Goal: Task Accomplishment & Management: Complete application form

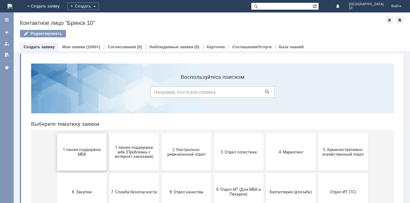
click at [80, 146] on button "1 линия поддержки МБК" at bounding box center [82, 151] width 50 height 37
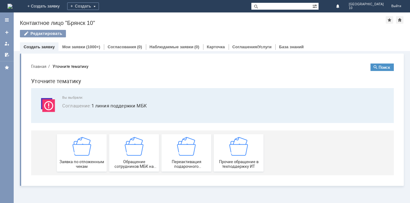
click at [80, 146] on img at bounding box center [81, 146] width 19 height 19
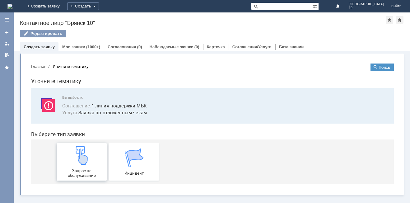
click at [80, 155] on img at bounding box center [81, 155] width 19 height 19
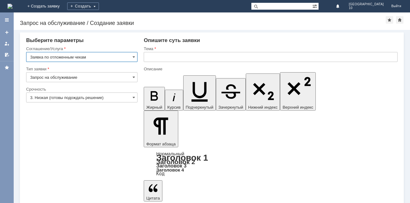
click at [149, 56] on input "text" at bounding box center [271, 57] width 254 height 10
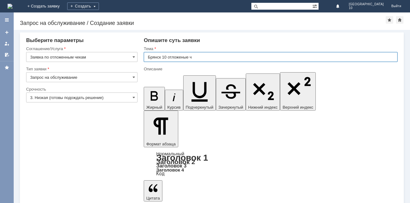
click at [184, 57] on input "Брянск 10 отложеные ч" at bounding box center [271, 57] width 254 height 10
click at [195, 57] on input "Брянск 10 отложенные ч" at bounding box center [271, 57] width 254 height 10
type input "Брянск 10 отложенные чеки"
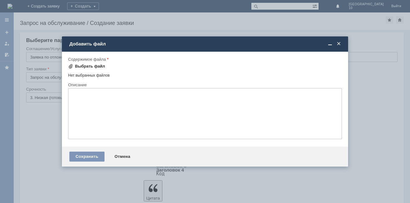
click at [70, 66] on span at bounding box center [70, 66] width 5 height 5
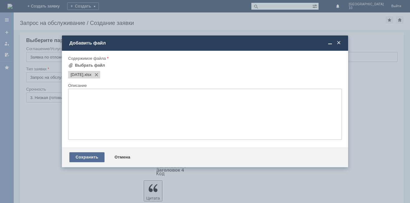
click at [90, 156] on div "Сохранить" at bounding box center [86, 157] width 35 height 10
